Goal: Task Accomplishment & Management: Manage account settings

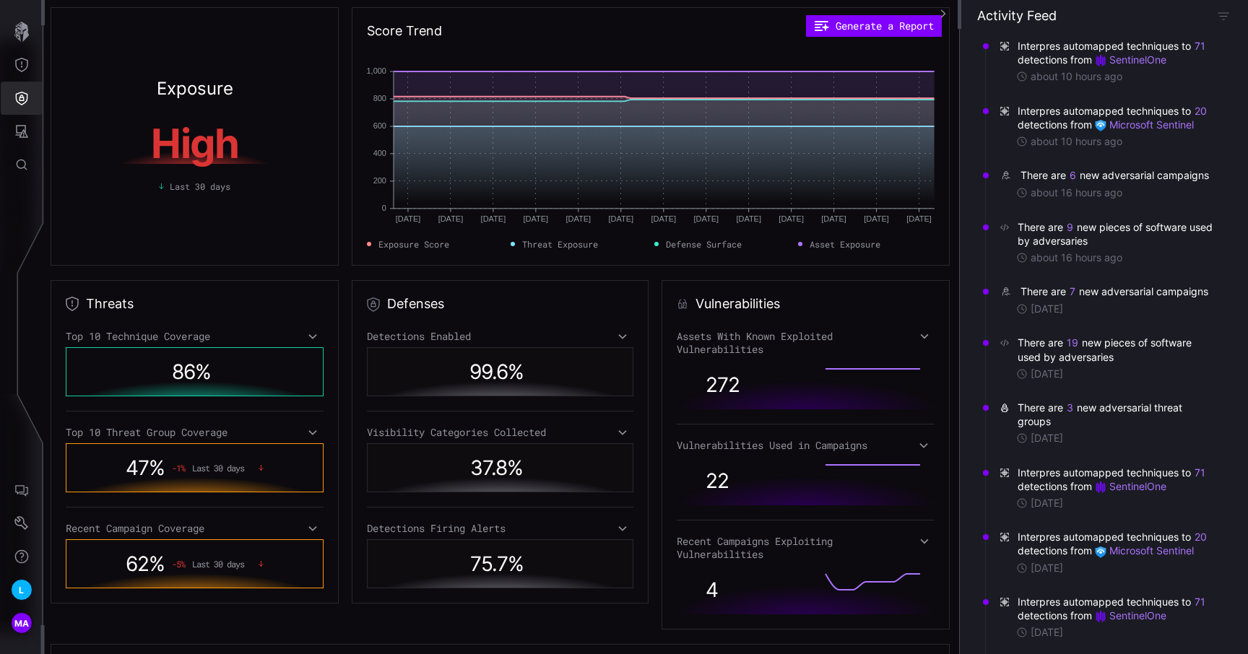
click at [16, 98] on icon "Defense Surface" at bounding box center [22, 99] width 12 height 14
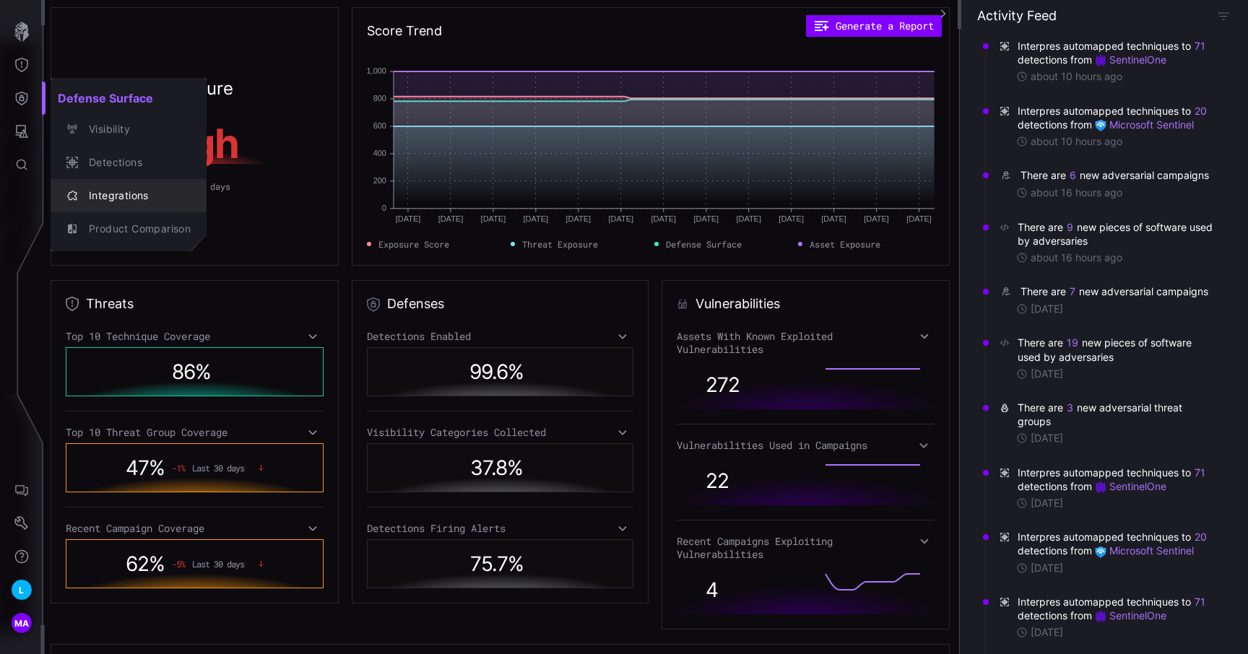
click at [131, 195] on div "Integrations" at bounding box center [136, 196] width 109 height 18
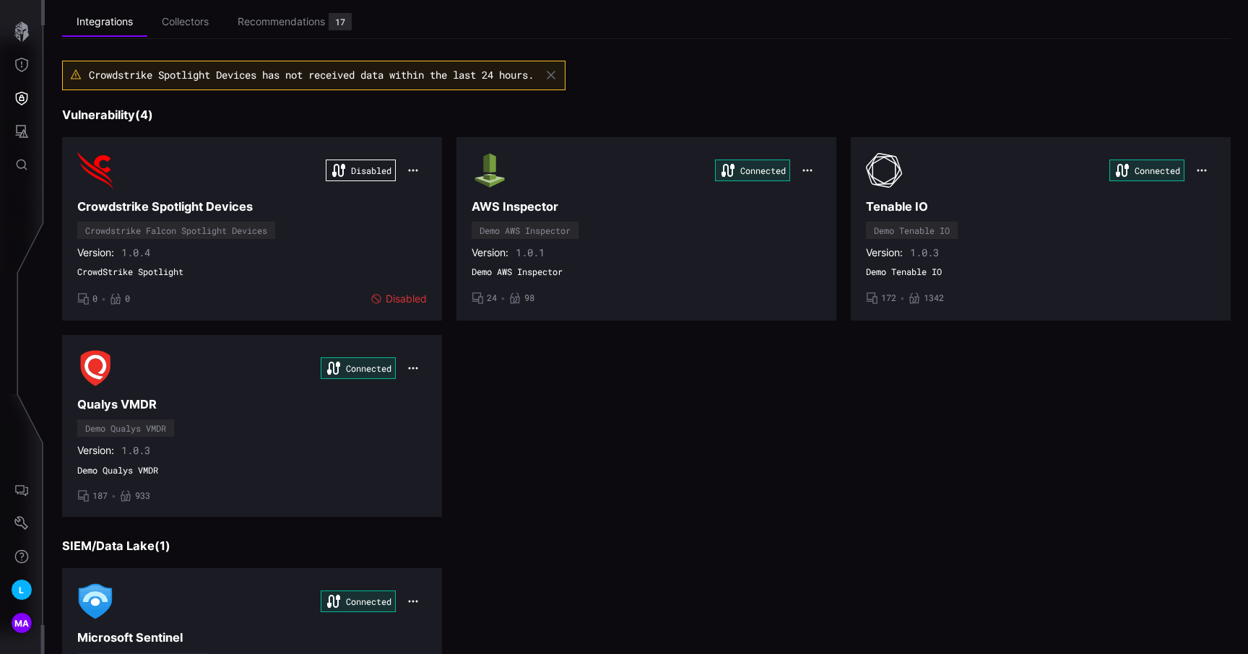
scroll to position [61, 0]
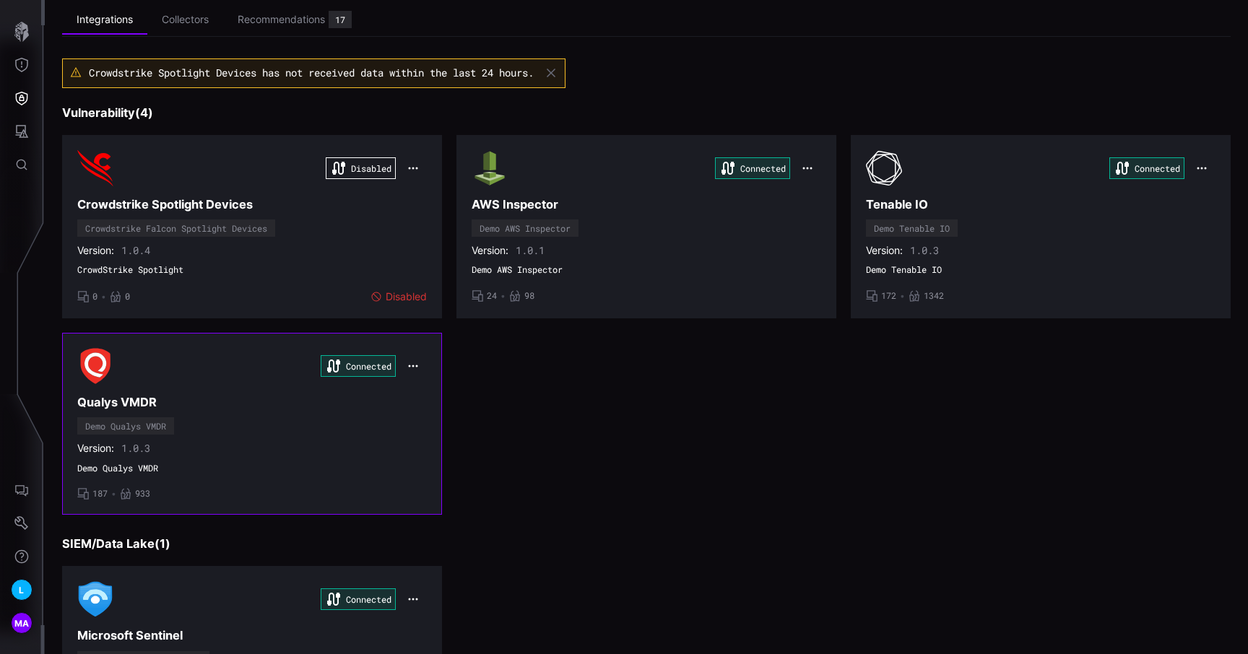
click at [415, 365] on icon "button" at bounding box center [413, 366] width 12 height 12
click at [313, 435] on div "Connected Qualys VMDR Demo Qualys VMDR Version: 1.0.3 Demo Qualys VMDR • 187 • …" at bounding box center [252, 424] width 350 height 152
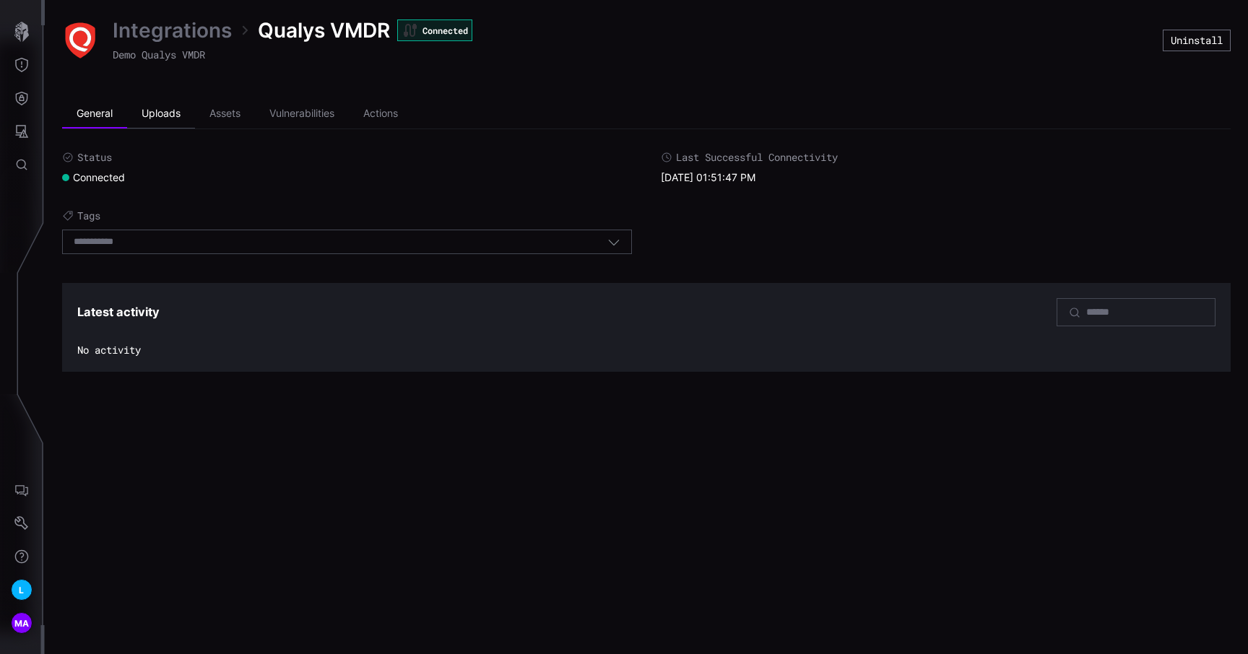
click at [168, 113] on li "Uploads" at bounding box center [161, 114] width 68 height 29
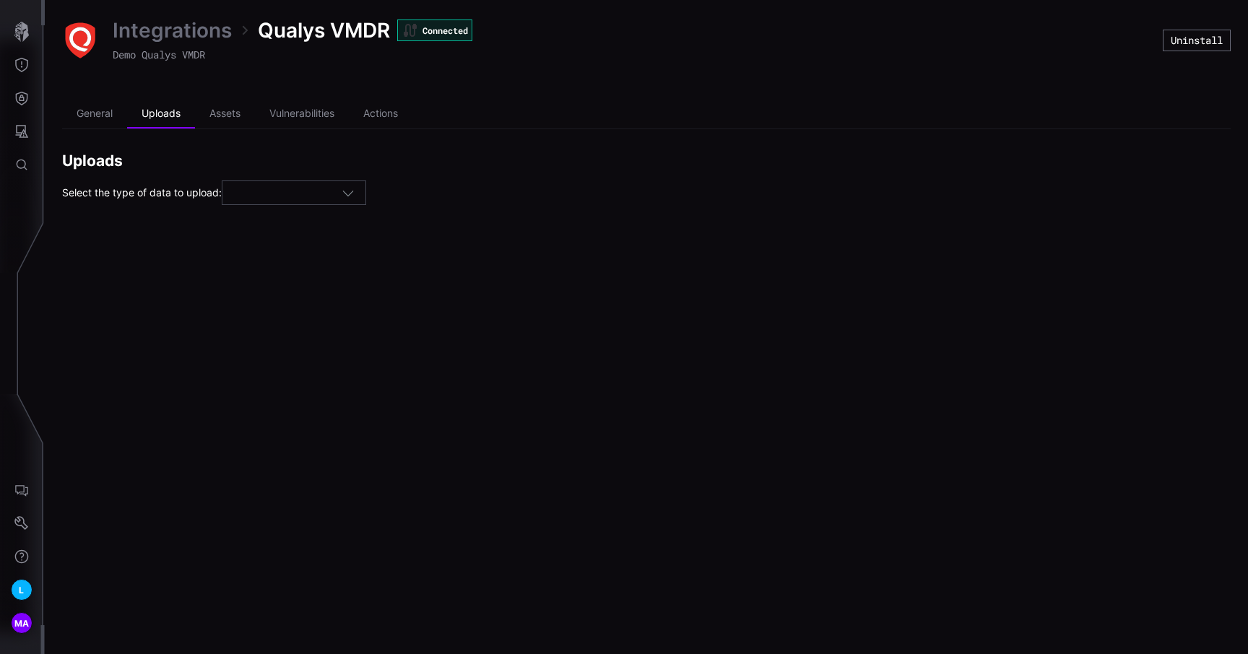
click at [276, 191] on div at bounding box center [287, 192] width 108 height 13
click at [274, 224] on div "Assets" at bounding box center [299, 216] width 143 height 20
type input "******"
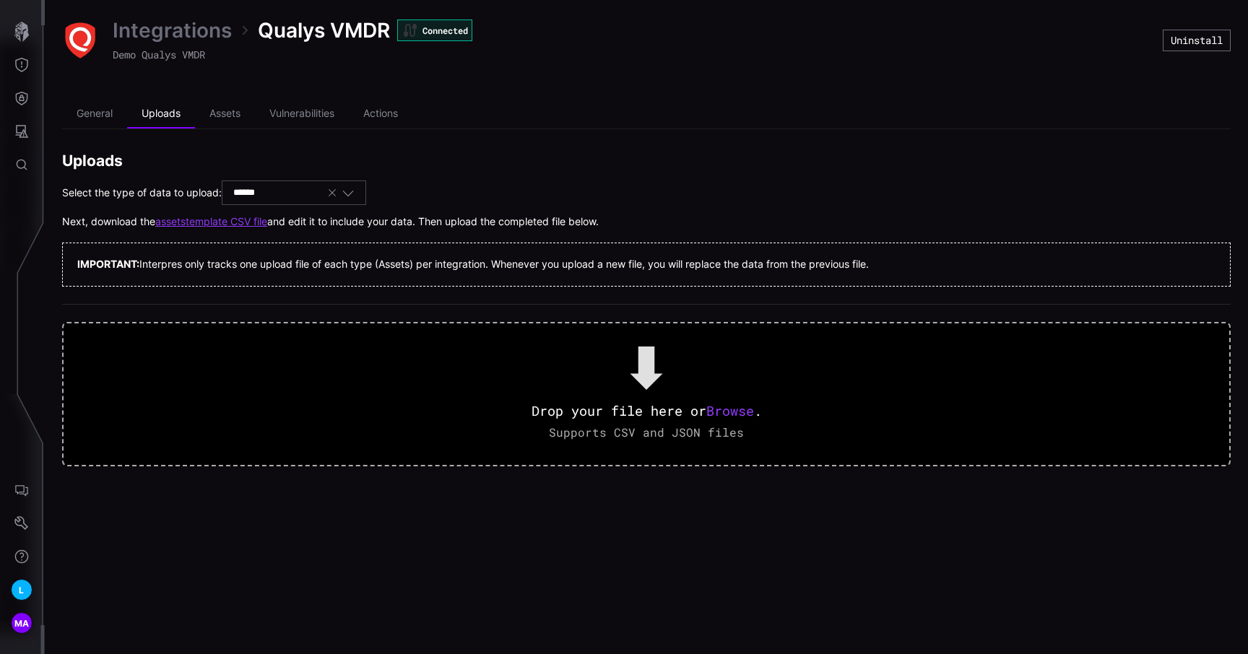
click at [257, 224] on link "assets template CSV file" at bounding box center [211, 221] width 112 height 13
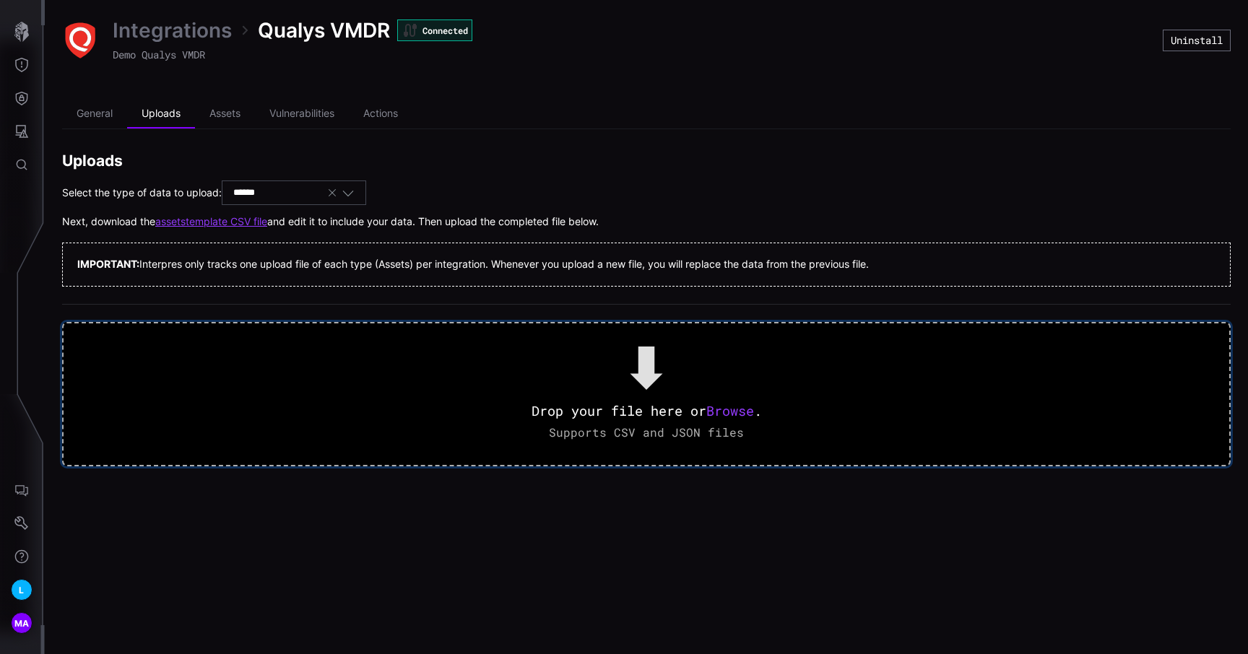
click at [741, 405] on span "Browse" at bounding box center [730, 410] width 48 height 17
click at [730, 412] on span "Browse" at bounding box center [730, 410] width 48 height 17
click at [735, 405] on span "Browse" at bounding box center [730, 410] width 48 height 17
click at [734, 403] on span "Browse" at bounding box center [730, 410] width 48 height 17
click at [731, 415] on span "Browse" at bounding box center [730, 410] width 48 height 17
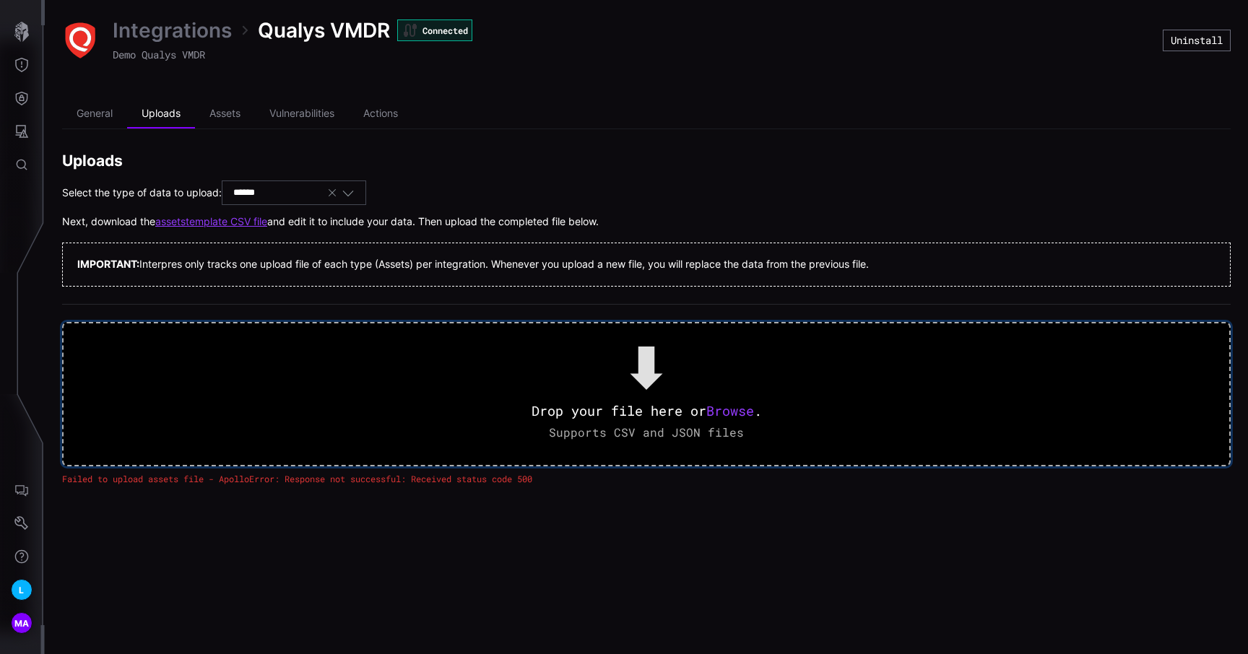
click at [718, 413] on span "Browse" at bounding box center [730, 410] width 48 height 17
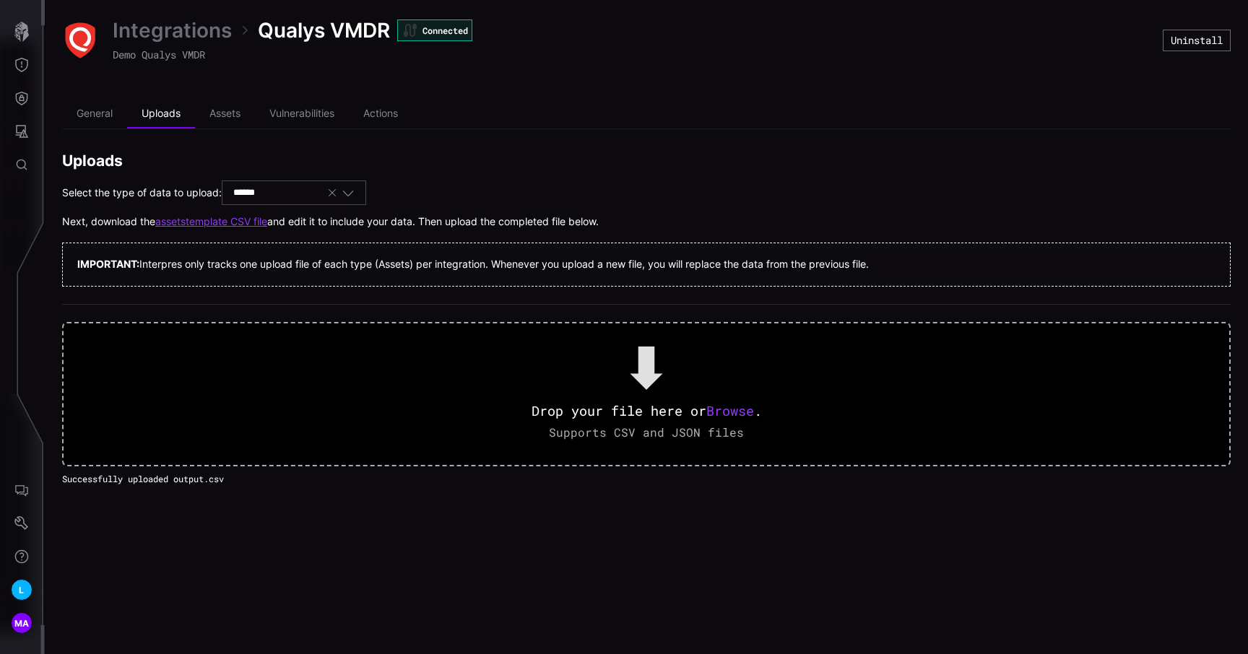
click at [345, 33] on span "Qualys VMDR" at bounding box center [324, 30] width 132 height 26
click at [203, 33] on link "Integrations" at bounding box center [172, 30] width 119 height 26
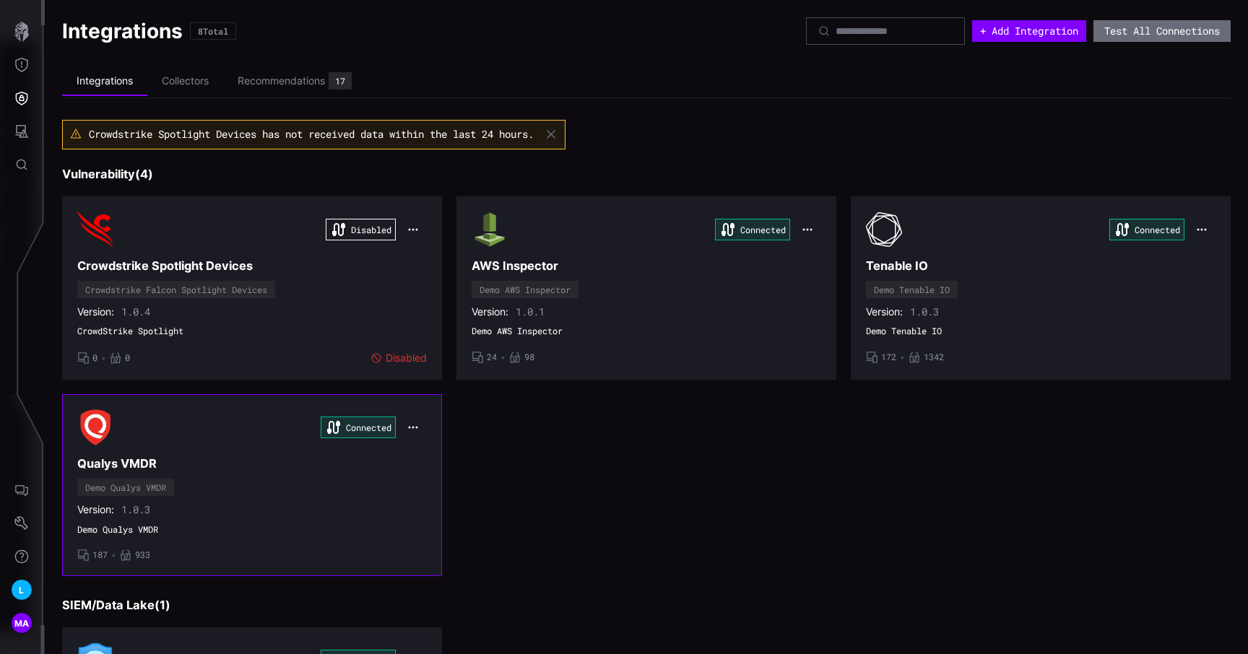
click at [333, 535] on span "Demo Qualys VMDR" at bounding box center [252, 530] width 350 height 12
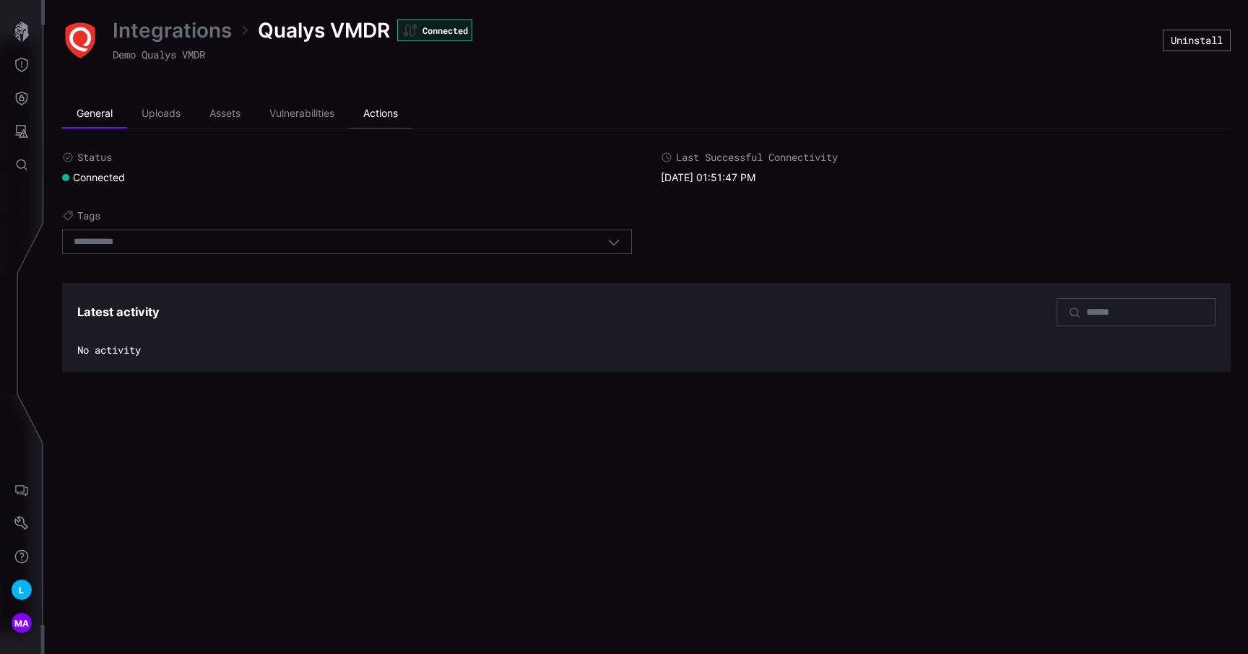
click at [366, 114] on li "Actions" at bounding box center [381, 114] width 64 height 29
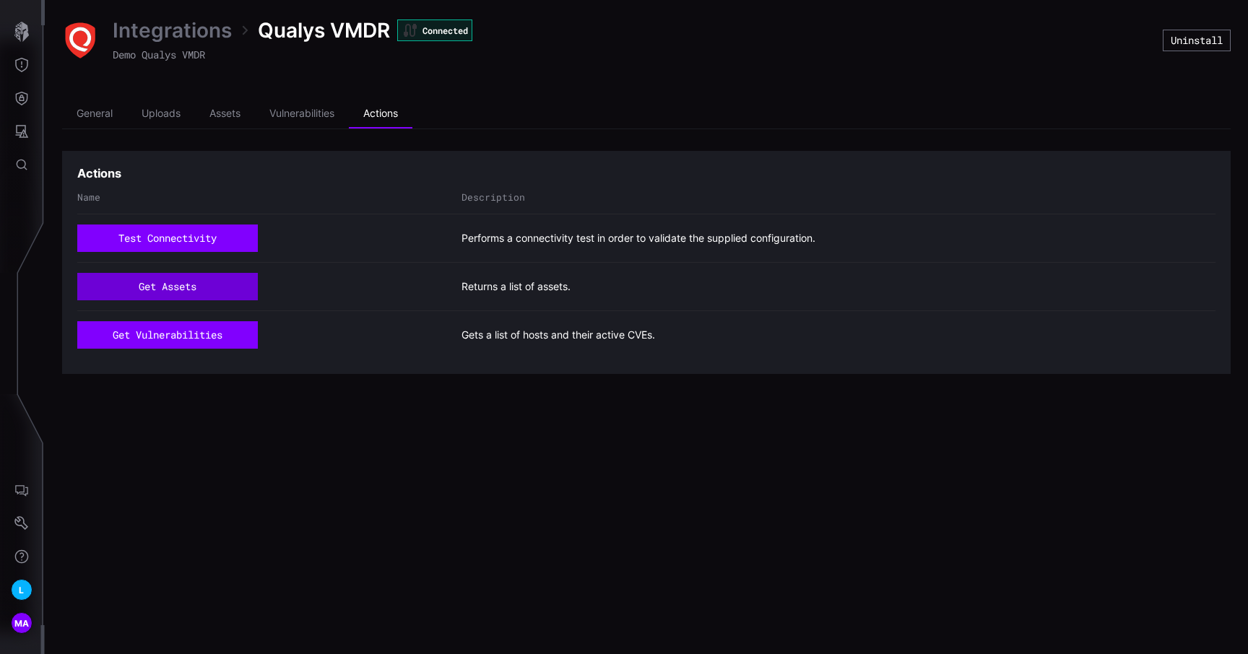
click at [155, 294] on button "get assets" at bounding box center [167, 286] width 181 height 27
click at [157, 126] on li "Uploads" at bounding box center [161, 114] width 68 height 29
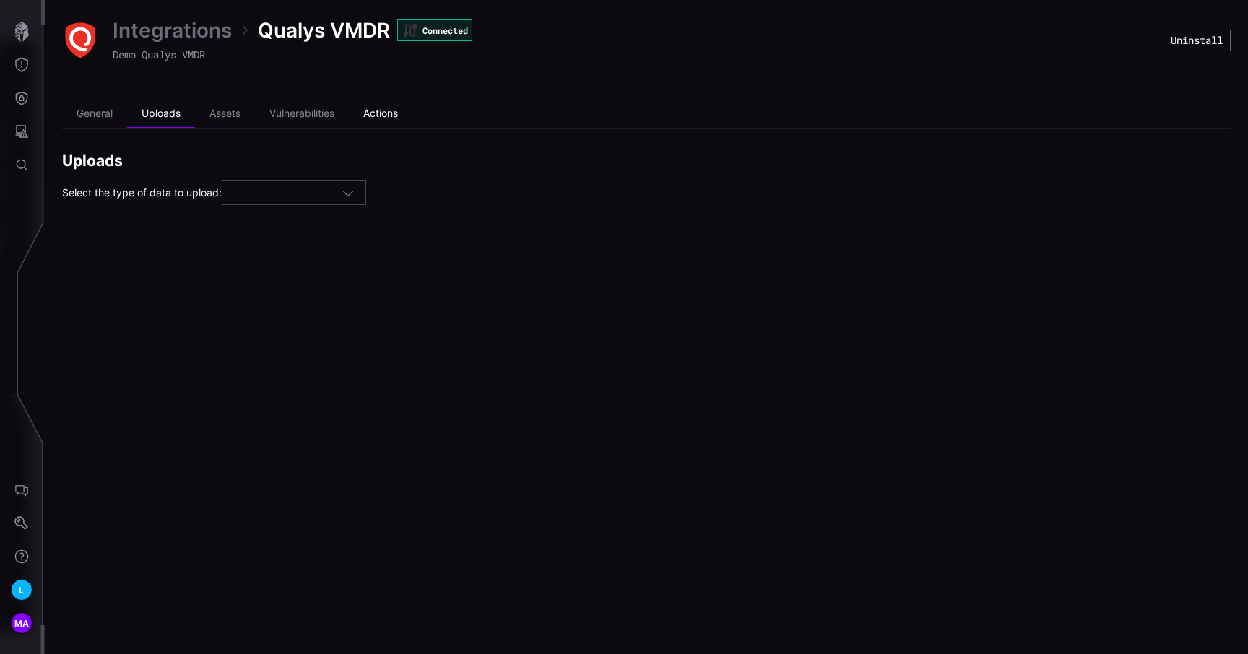
click at [386, 116] on li "Actions" at bounding box center [381, 114] width 64 height 29
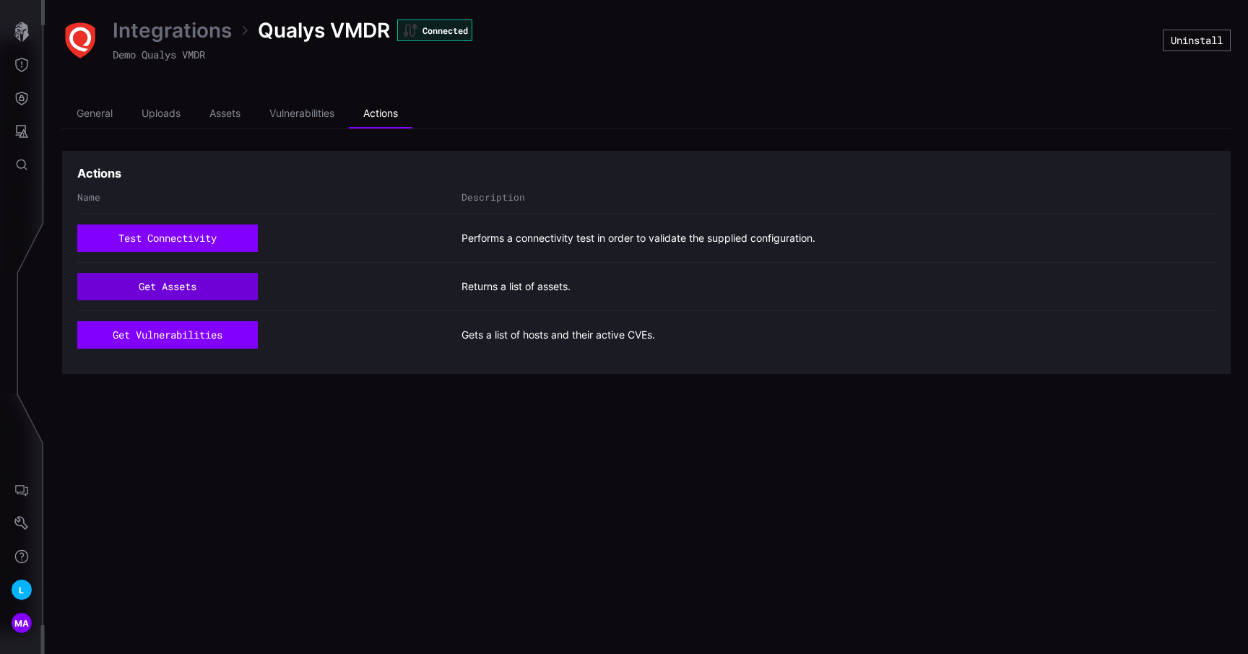
click at [197, 290] on button "get assets" at bounding box center [167, 286] width 181 height 27
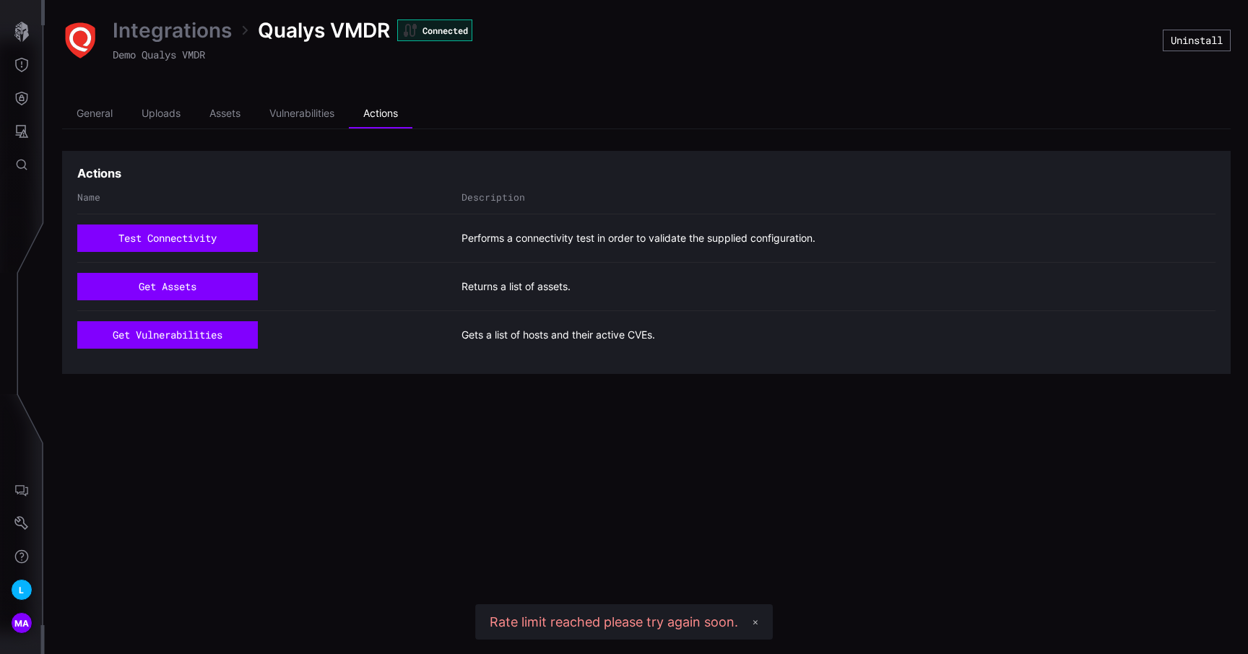
click at [173, 28] on link "Integrations" at bounding box center [172, 30] width 119 height 26
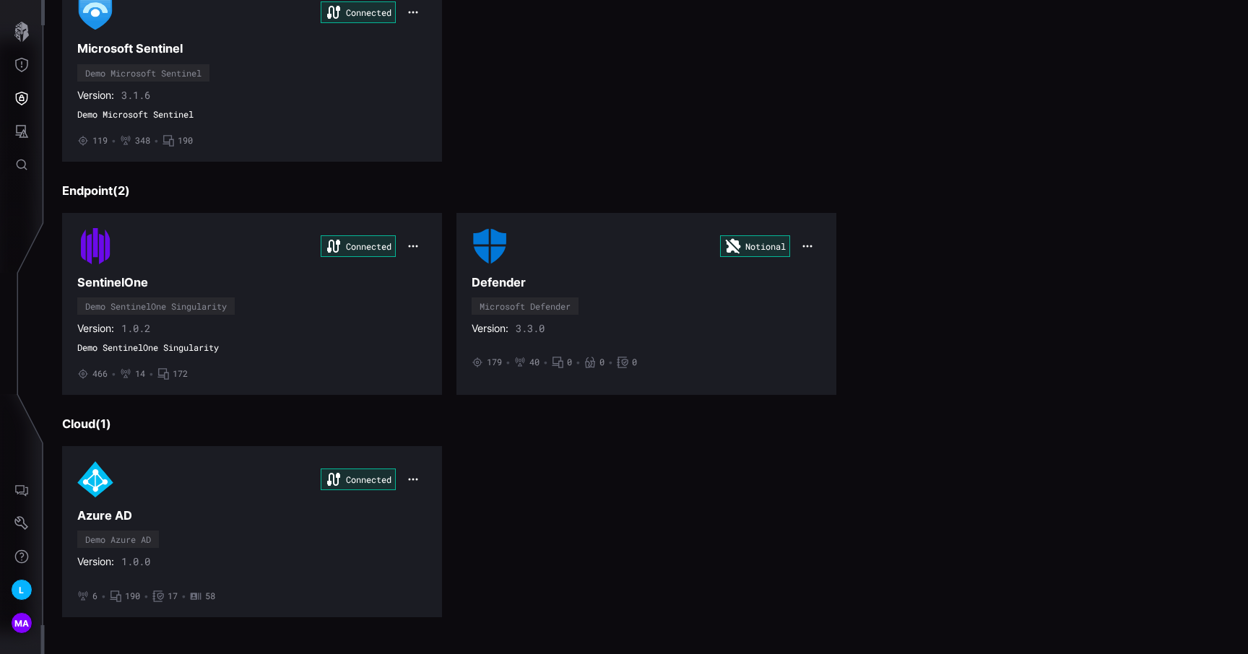
scroll to position [651, 0]
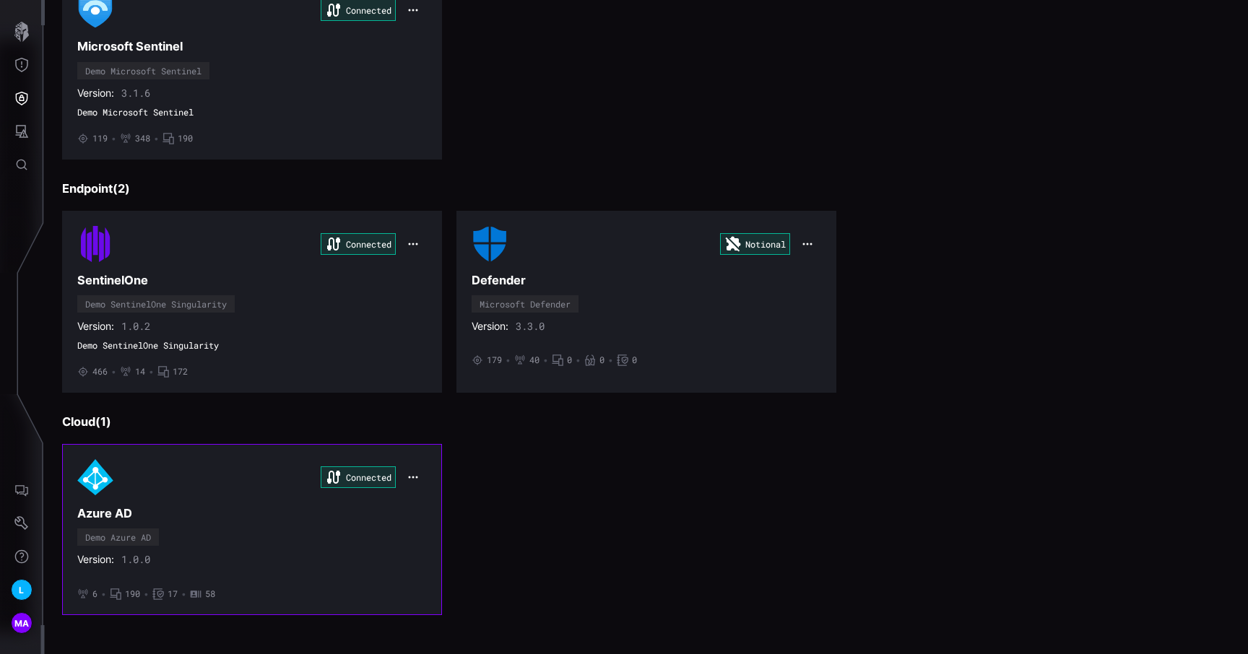
click at [264, 472] on div "Connected" at bounding box center [252, 477] width 350 height 36
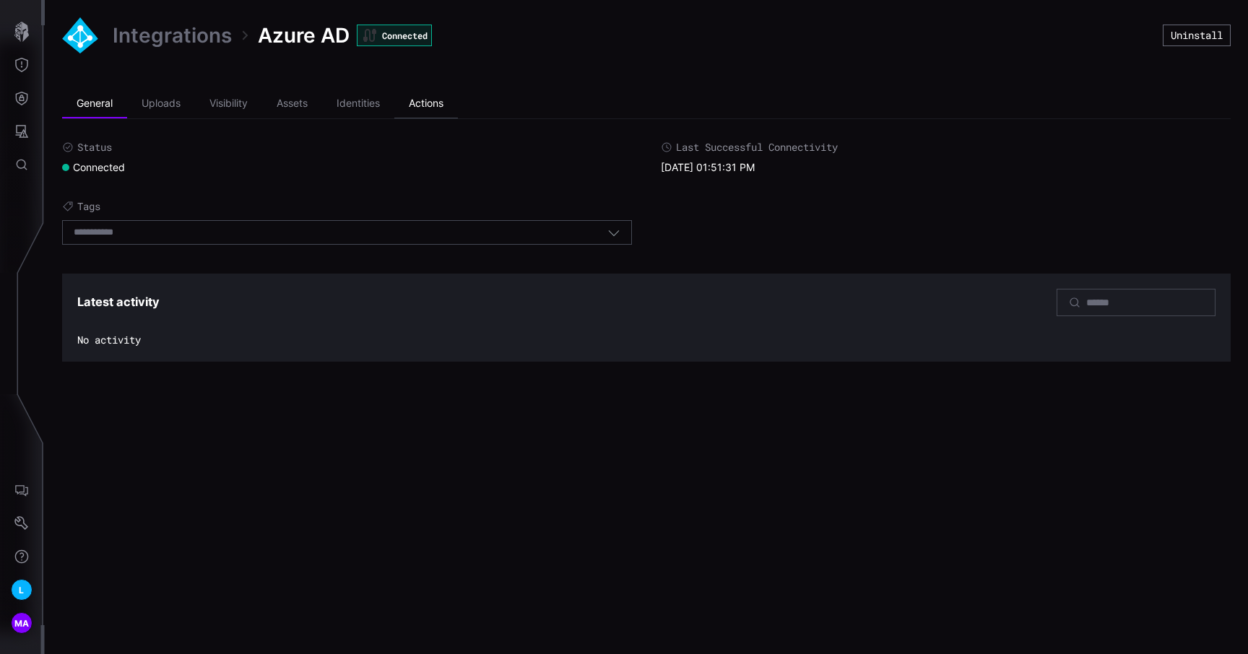
click at [449, 103] on li "Actions" at bounding box center [426, 104] width 64 height 29
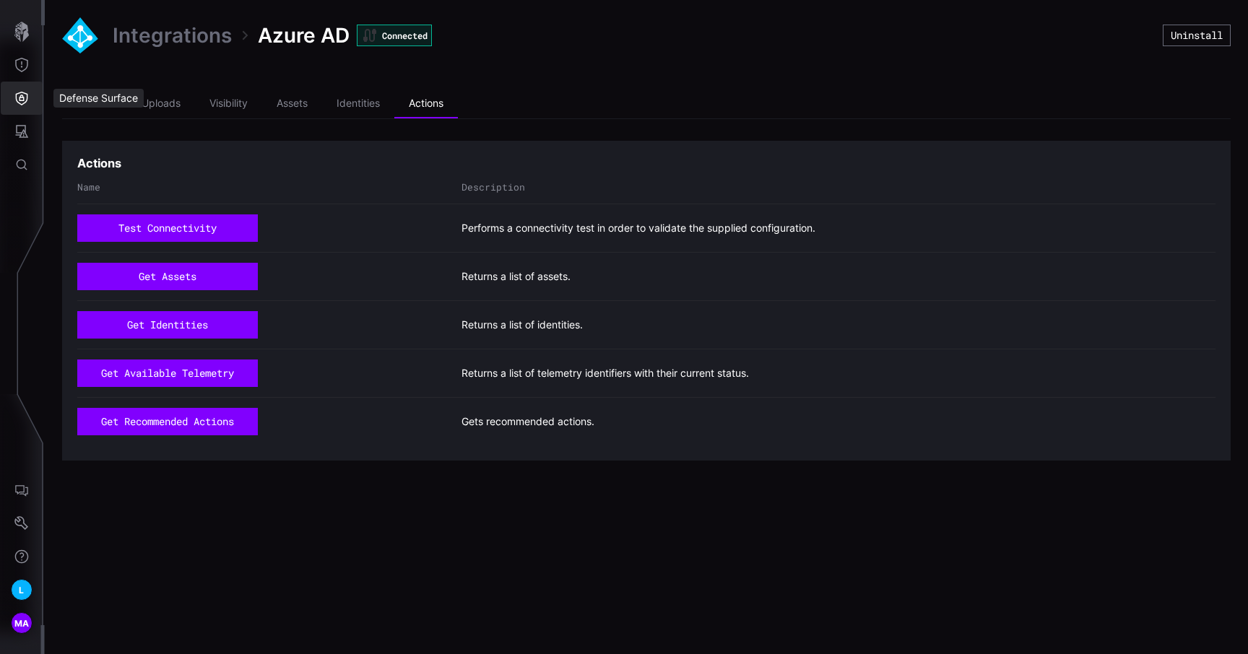
click at [34, 103] on button "Defense Surface" at bounding box center [22, 98] width 42 height 33
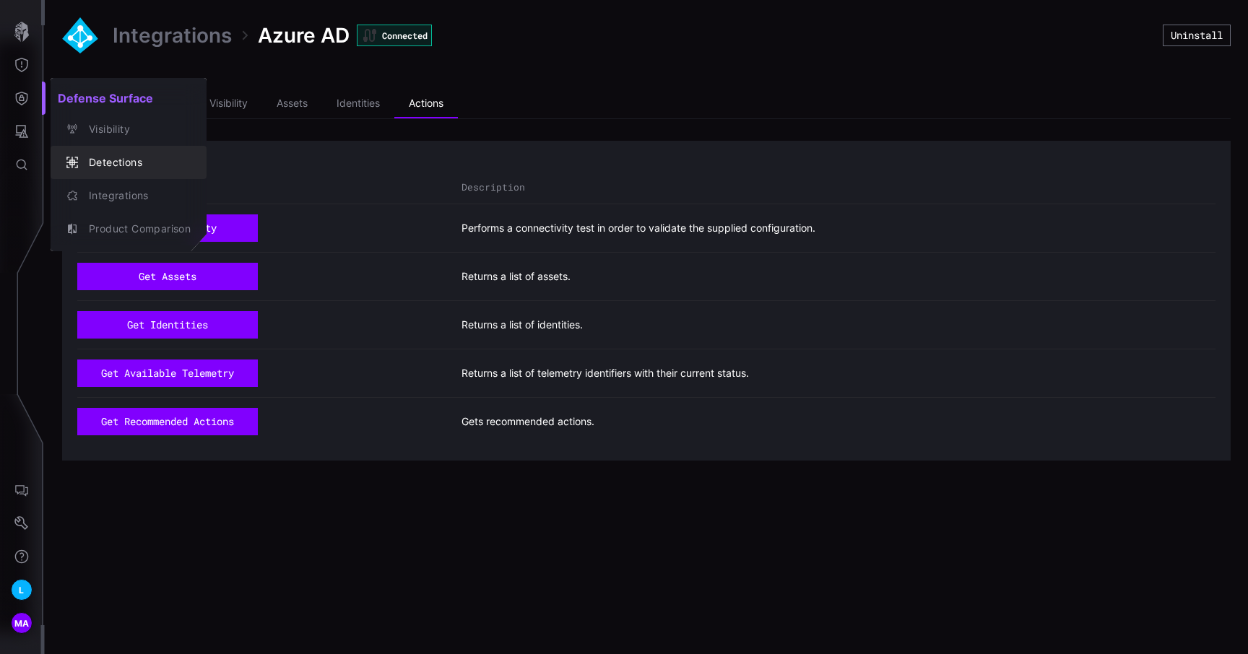
click at [134, 162] on div "Detections" at bounding box center [136, 163] width 109 height 18
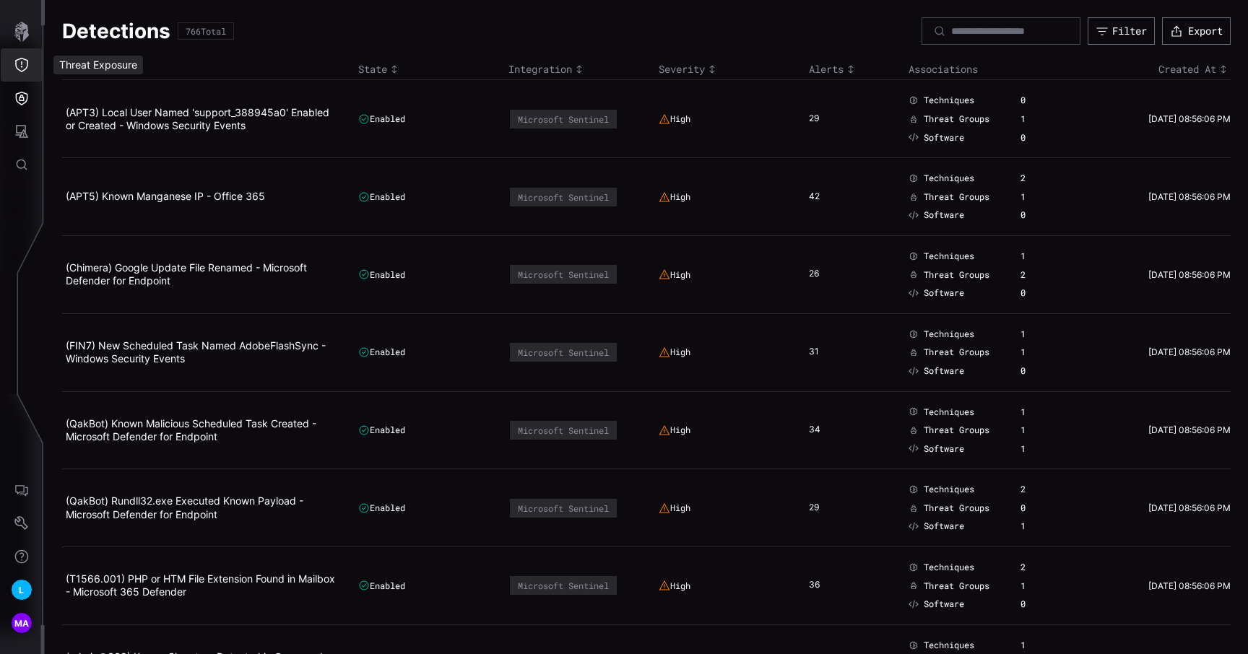
click at [27, 78] on button "Threat Exposure" at bounding box center [22, 64] width 42 height 33
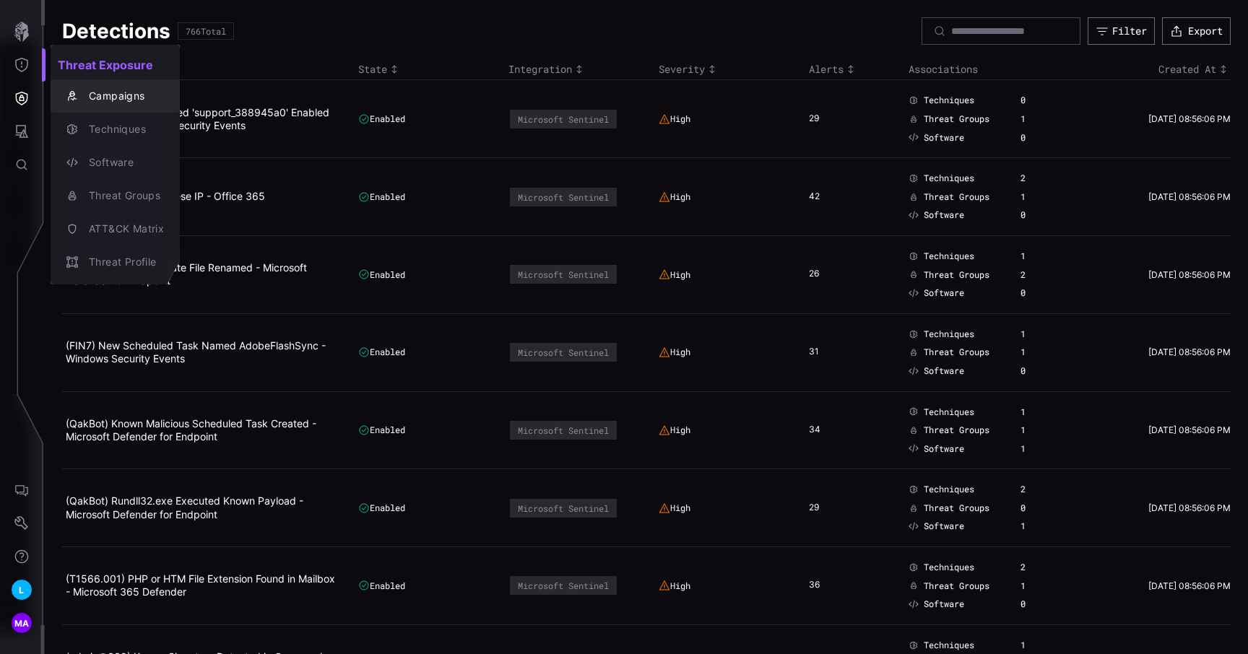
click at [121, 92] on div "Campaigns" at bounding box center [123, 96] width 82 height 18
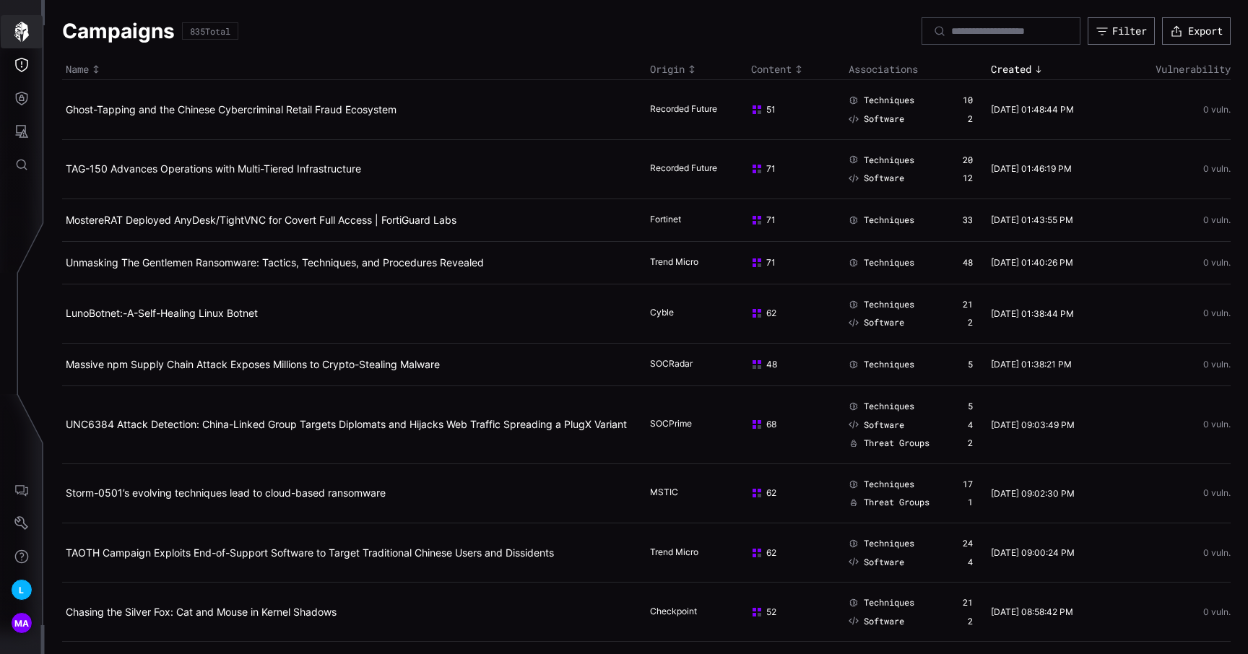
click at [17, 36] on icon "button" at bounding box center [21, 32] width 14 height 20
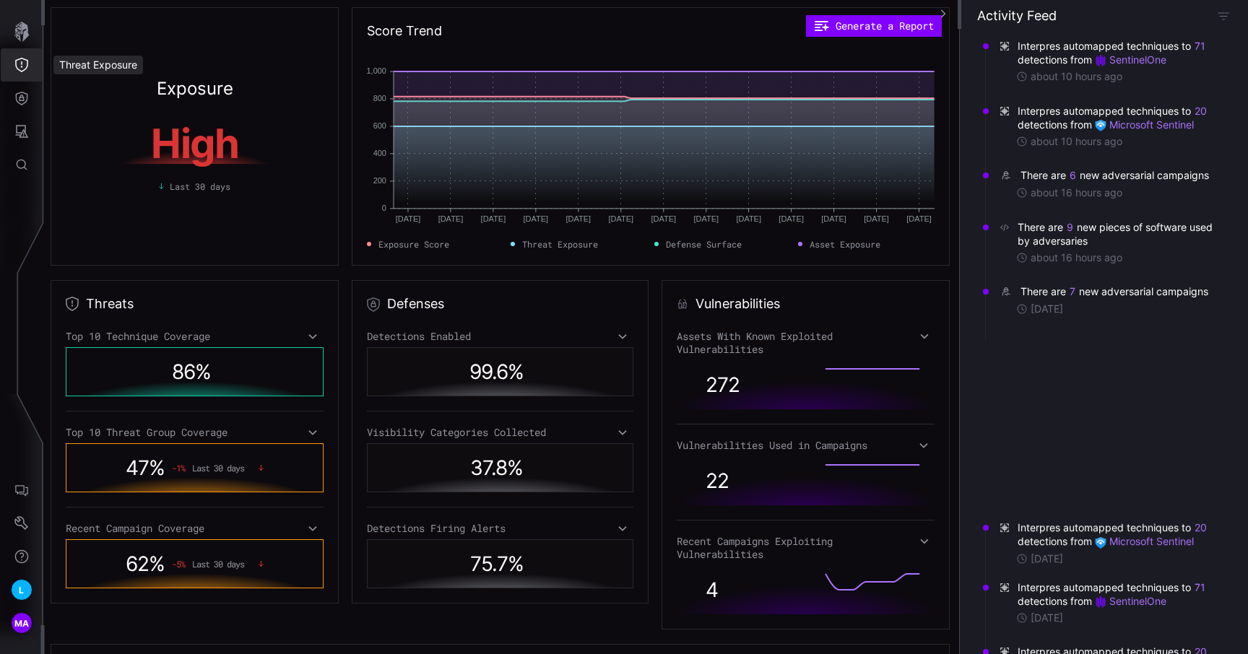
click at [22, 74] on button "Threat Exposure" at bounding box center [22, 64] width 42 height 33
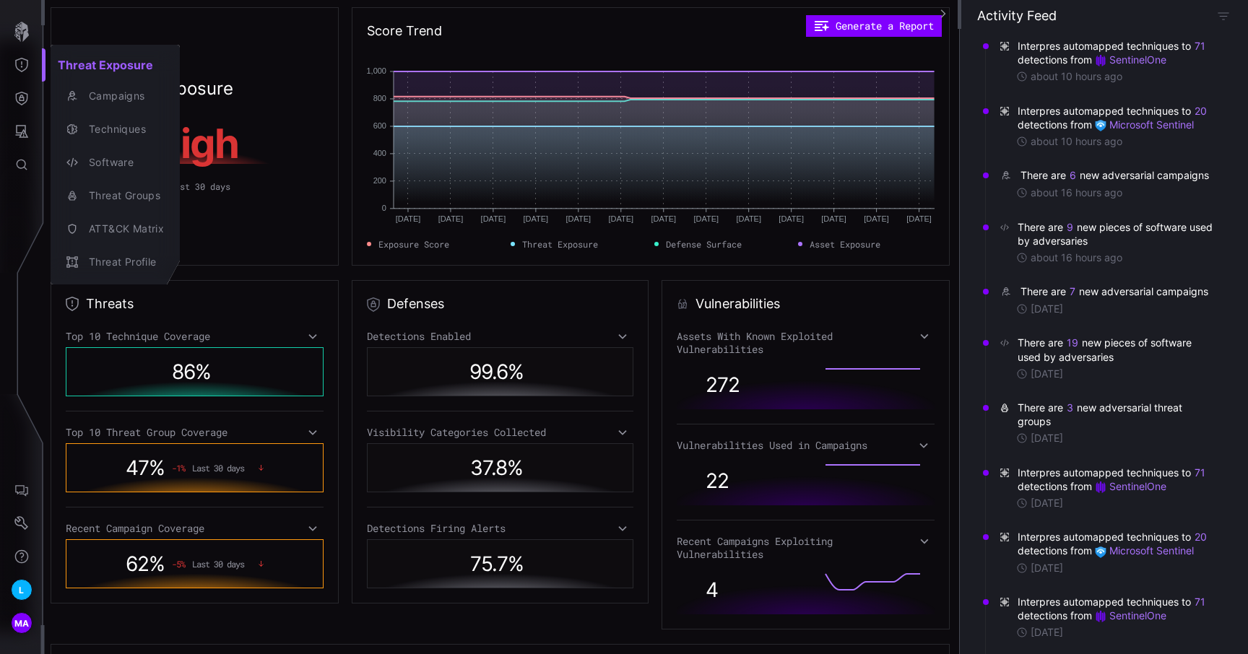
click at [22, 103] on div at bounding box center [624, 327] width 1248 height 654
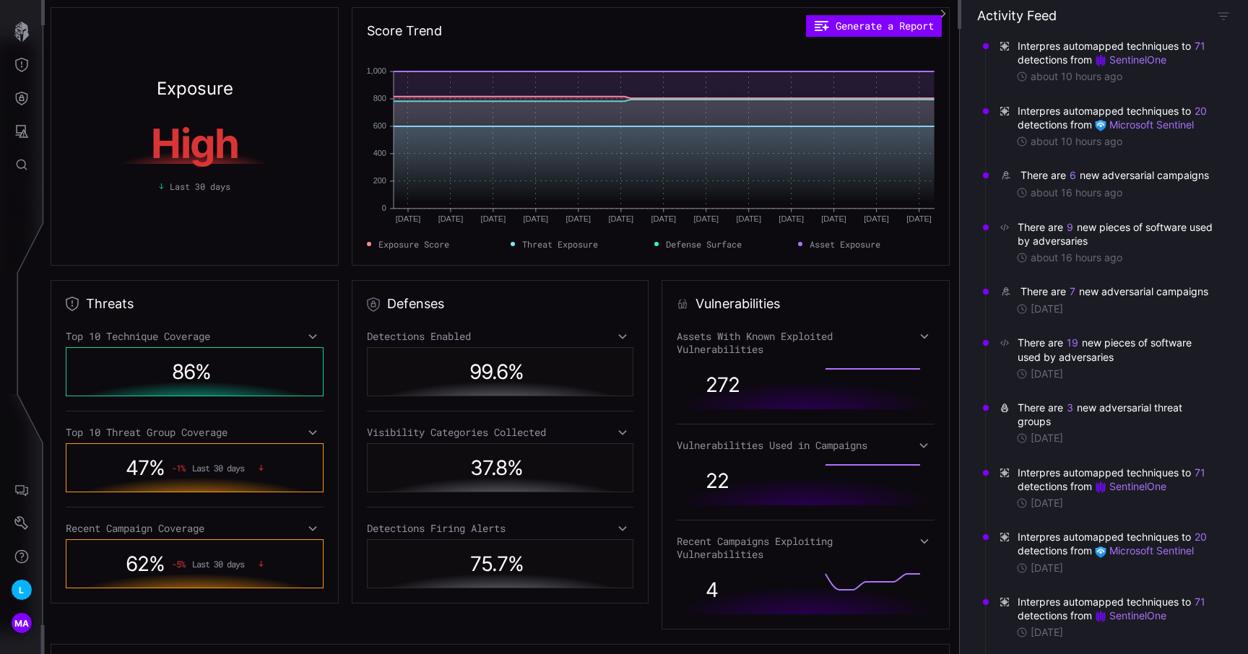
click at [22, 103] on icon "Defense Surface" at bounding box center [21, 98] width 14 height 14
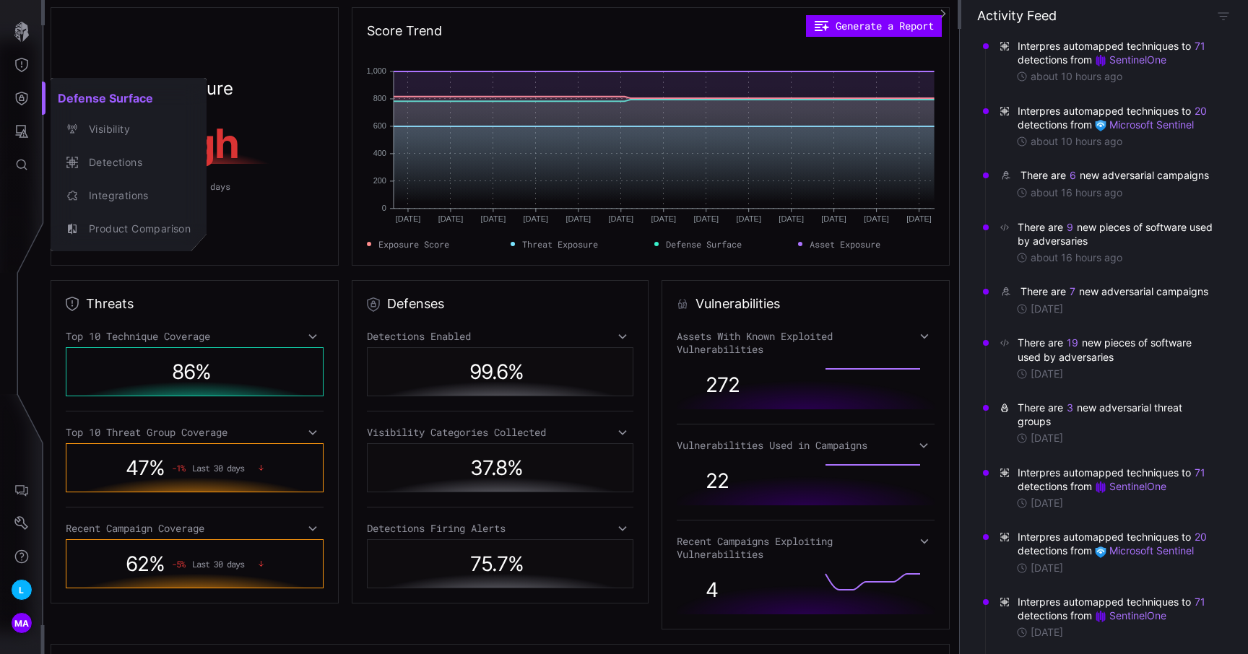
click at [25, 620] on div at bounding box center [624, 327] width 1248 height 654
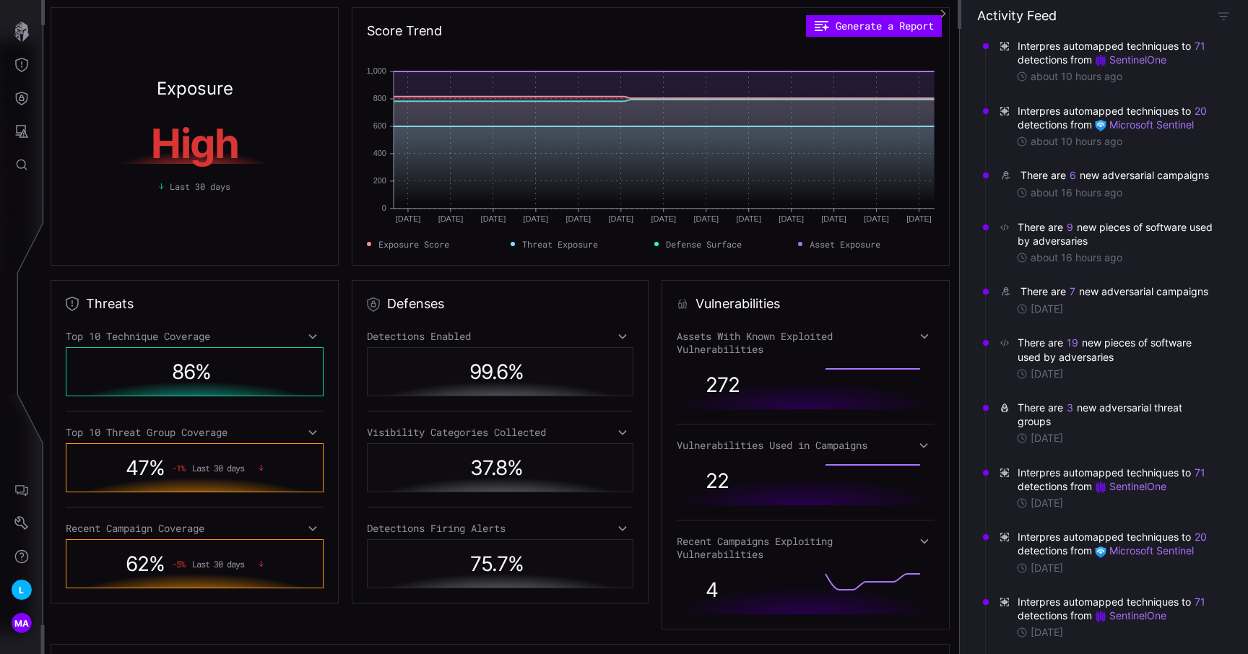
click at [25, 620] on span "MA" at bounding box center [21, 623] width 15 height 15
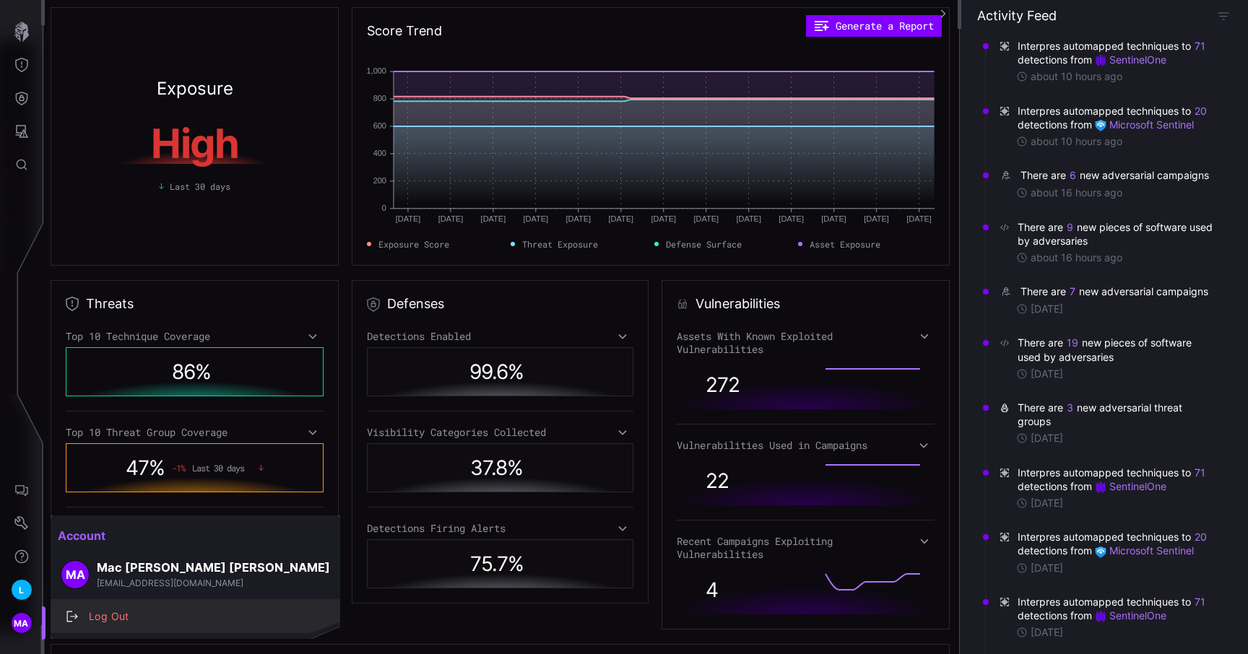
click at [88, 616] on div "Log Out" at bounding box center [203, 617] width 243 height 18
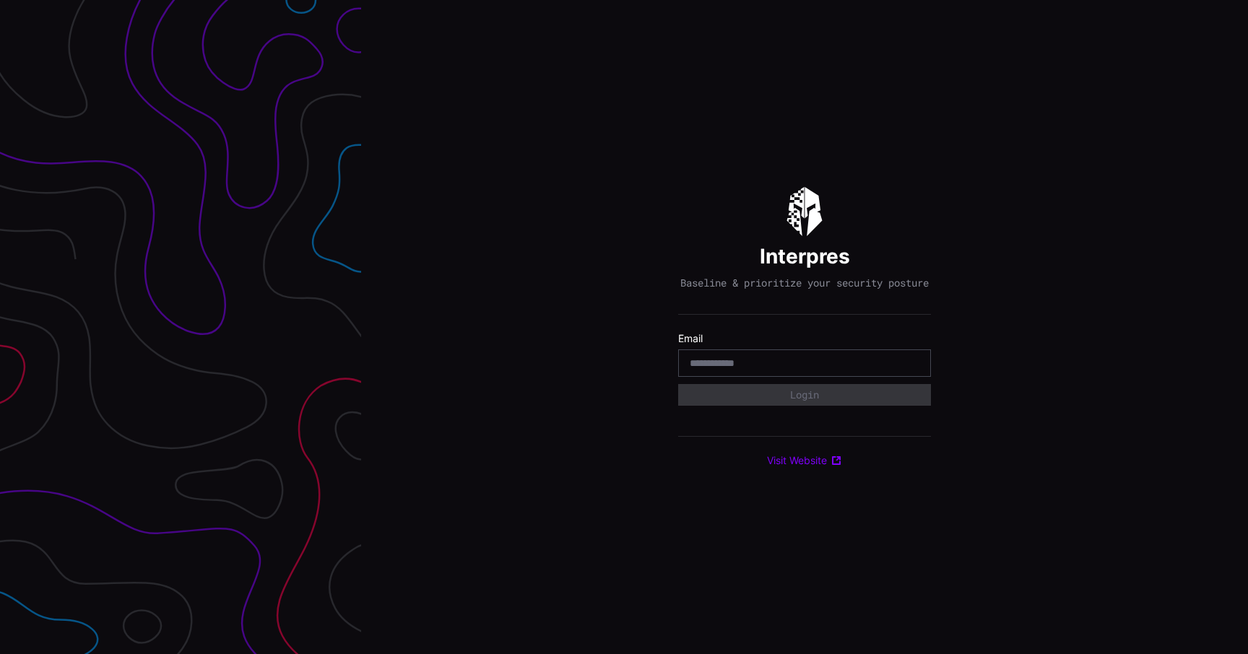
type input "**********"
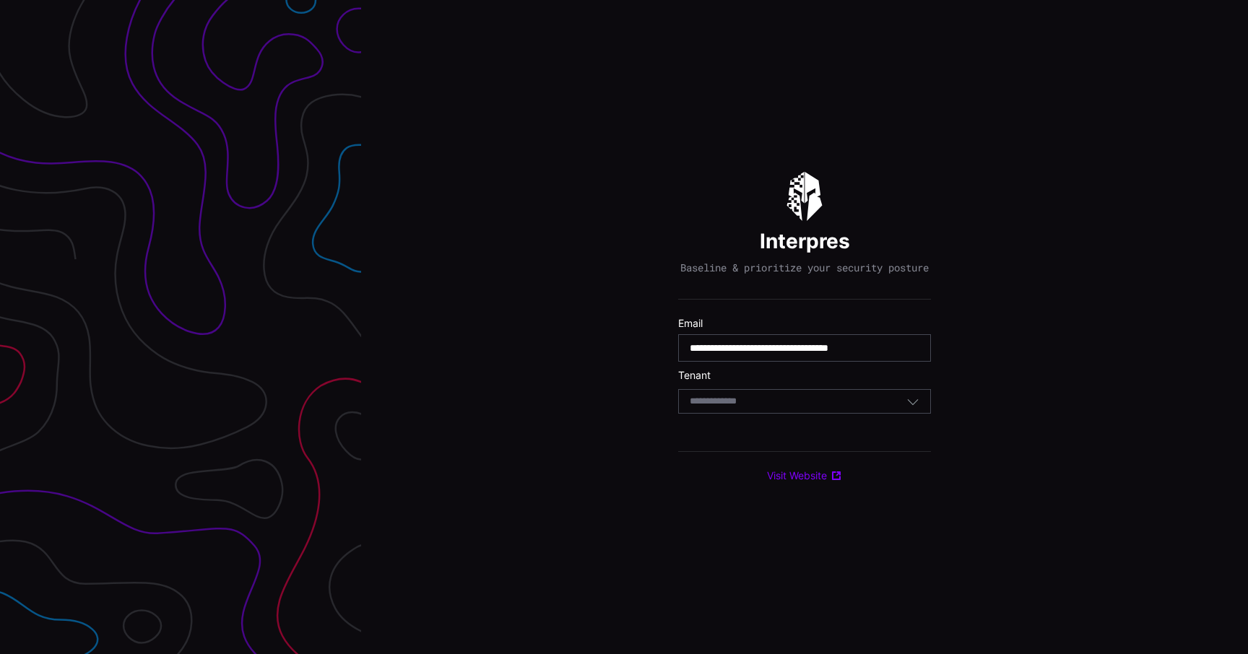
click at [779, 408] on div "Select Tenant" at bounding box center [798, 401] width 217 height 13
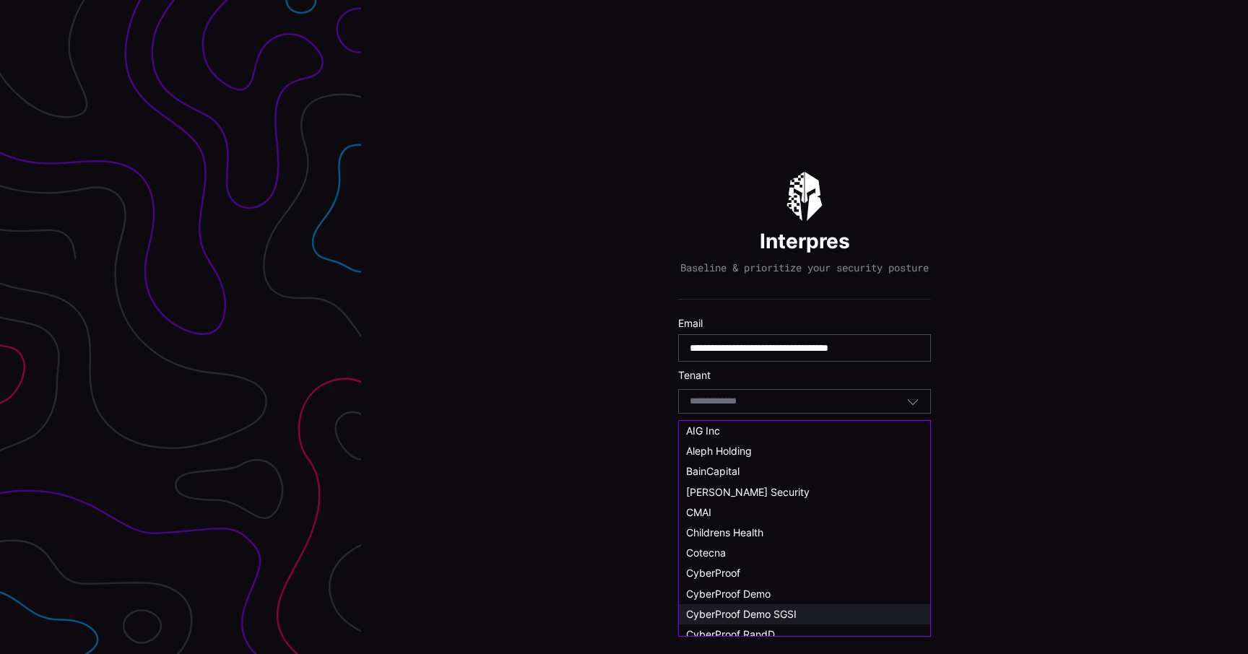
click at [781, 613] on span "CyberProof Demo SGSI" at bounding box center [741, 614] width 111 height 12
